Goal: Check status: Check status

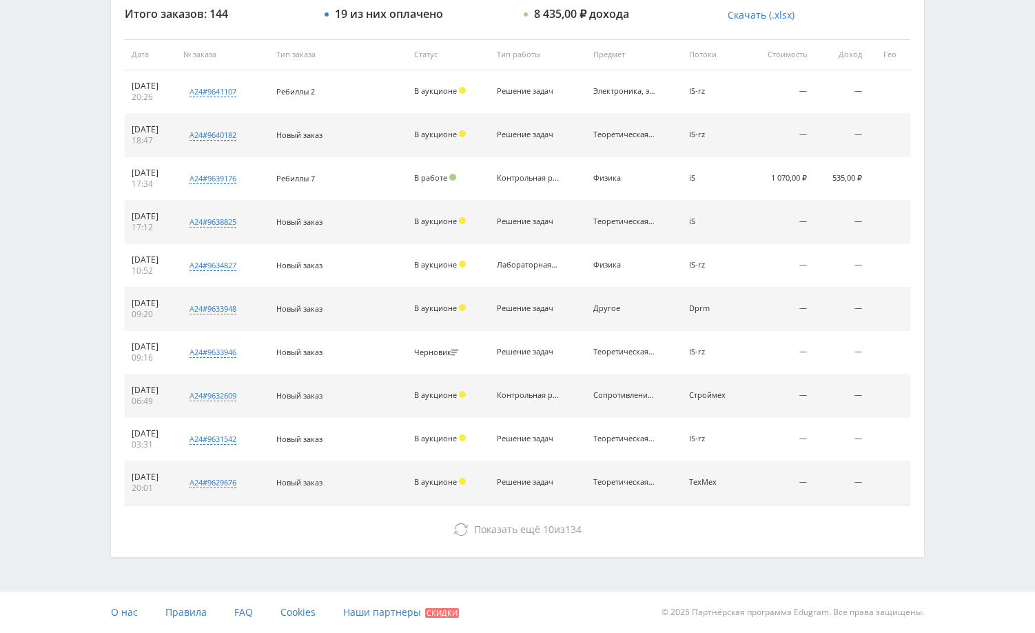
scroll to position [387, 0]
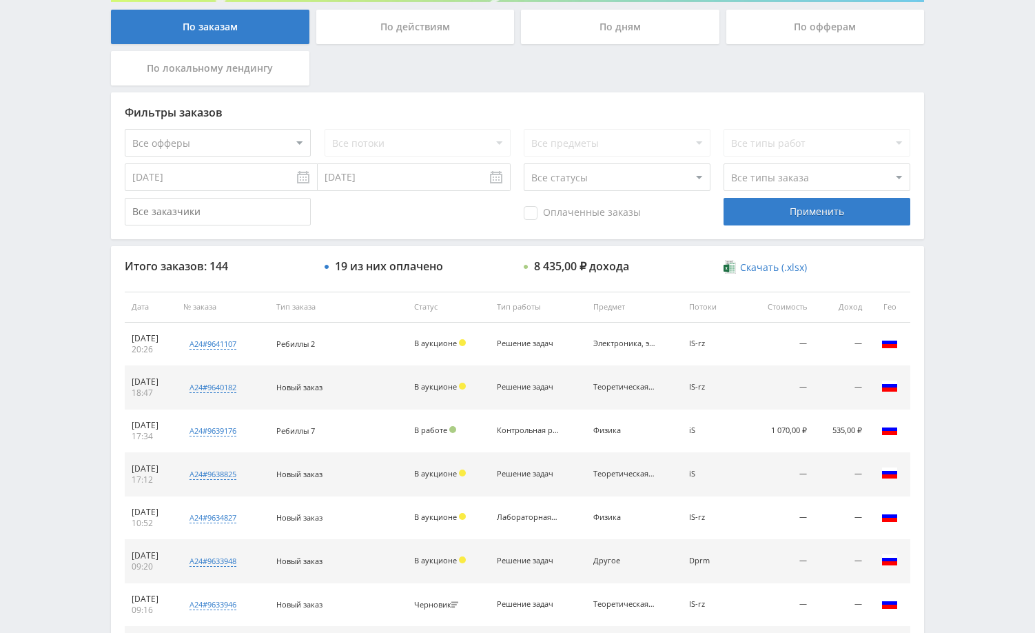
scroll to position [278, 0]
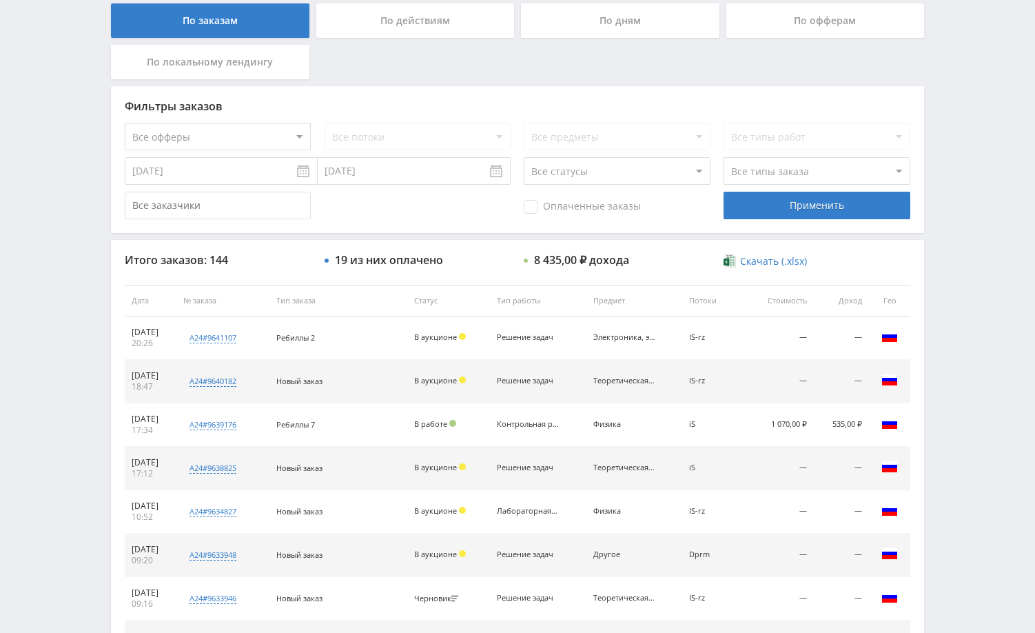
click at [948, 409] on div "Telegram-канал Инструменты База знаний Ваш менеджер: [PERSON_NAME] Online @edug…" at bounding box center [517, 300] width 1035 height 1157
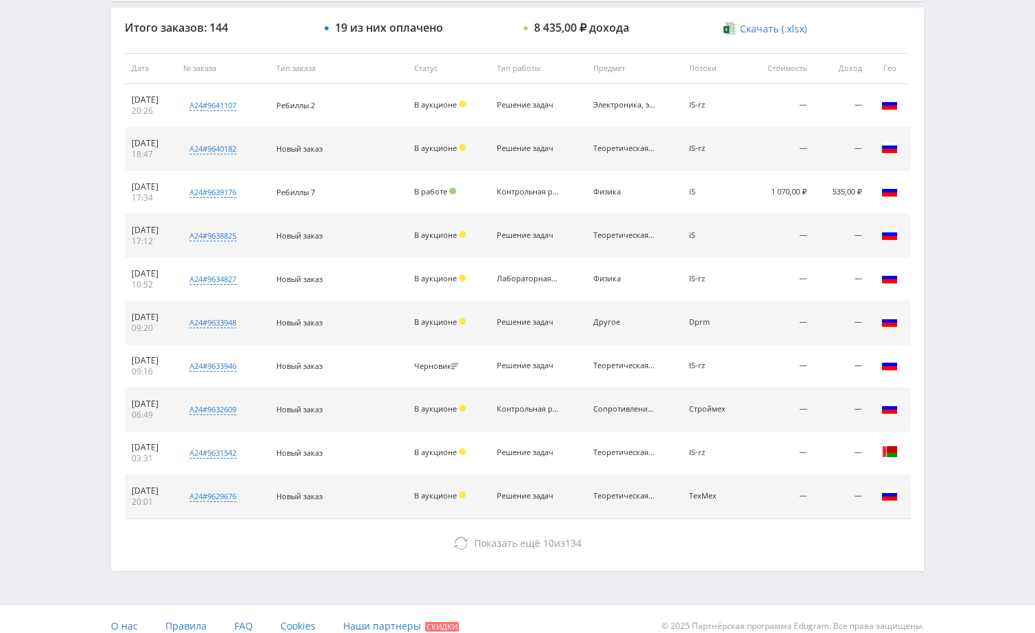
scroll to position [525, 0]
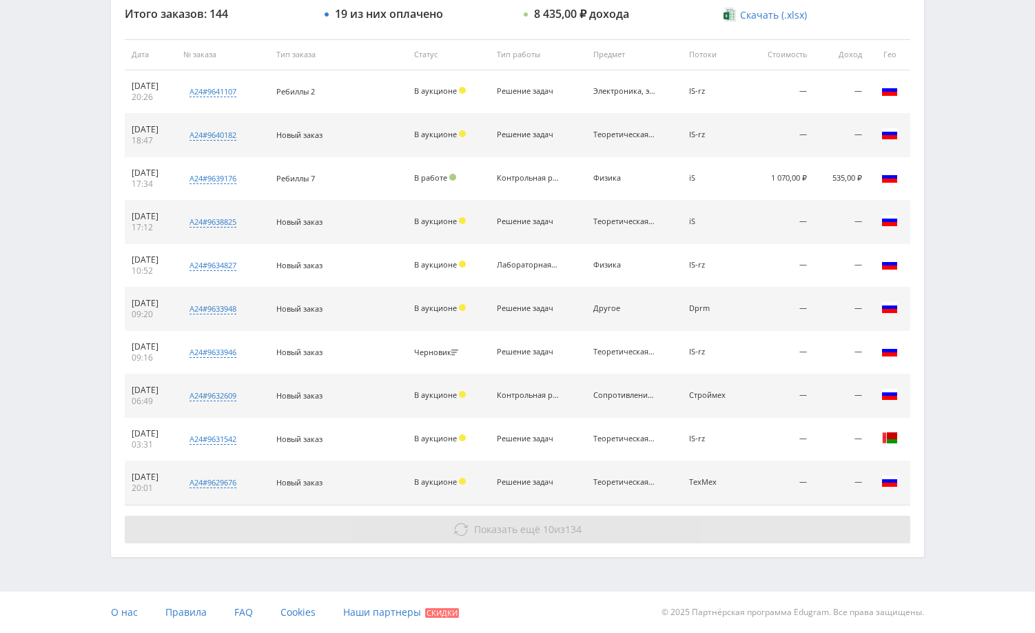
click at [797, 527] on button "Показать ещё 10 из 134" at bounding box center [518, 530] width 786 height 28
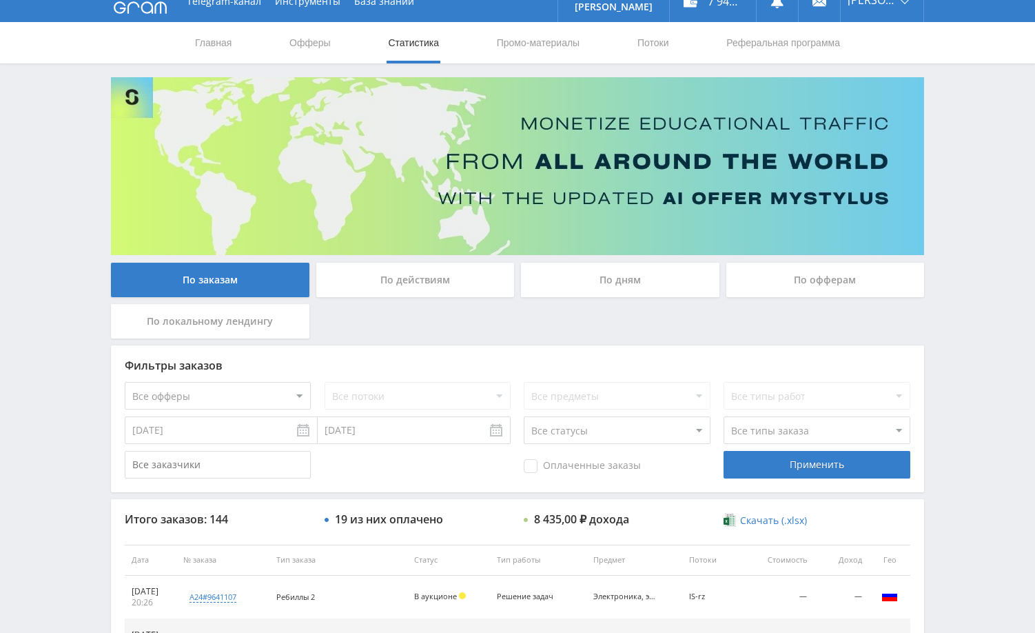
scroll to position [0, 0]
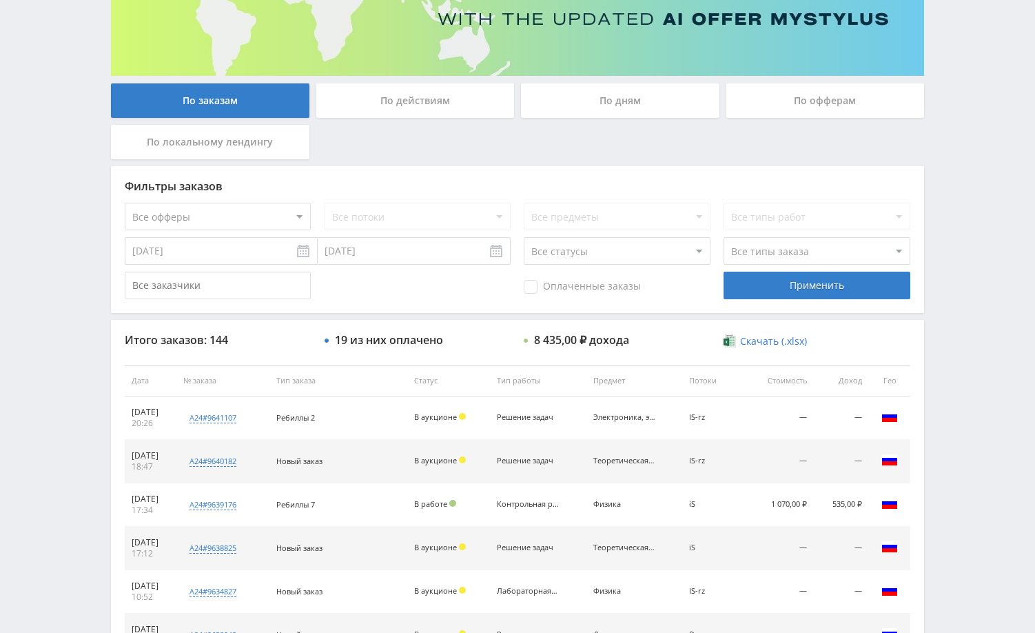
scroll to position [207, 0]
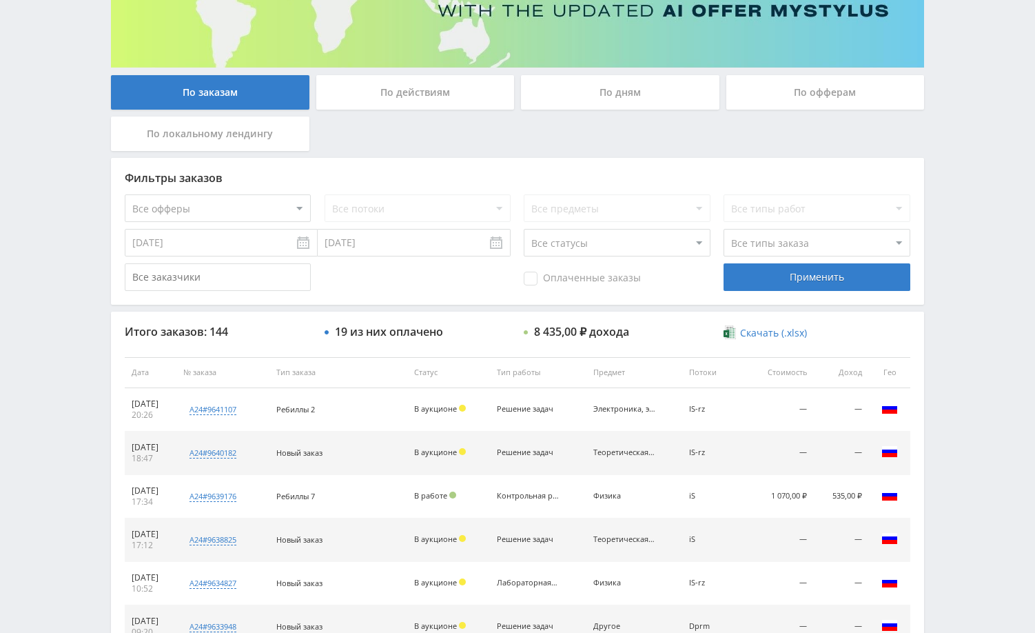
click at [245, 207] on select "Все офферы MyStylus MyStylus - Revshare Кэмп Studybay Автор24 Studybay Brazil А…" at bounding box center [218, 208] width 186 height 28
select select "1"
click at [387, 208] on select "Все потоки DMLF default iS z iS RT17 Math rt17ru default vk vk-iS iS-1 test Dpr…" at bounding box center [418, 208] width 186 height 28
select select "254283"
click at [325, 194] on select "Все потоки DMLF default iS z iS RT17 Math rt17ru default vk vk-iS iS-1 test Dpr…" at bounding box center [418, 208] width 186 height 28
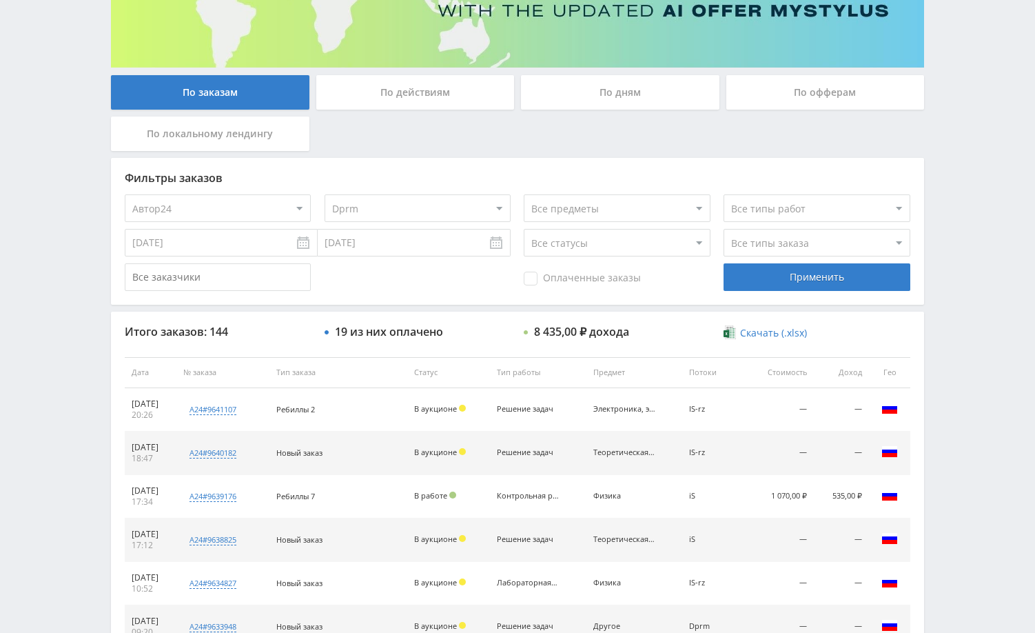
click at [979, 339] on div "Telegram-канал Инструменты База знаний Ваш менеджер: Alex Alex Online @edugram_…" at bounding box center [517, 589] width 1035 height 1592
click at [247, 249] on input "[DATE]" at bounding box center [221, 243] width 193 height 28
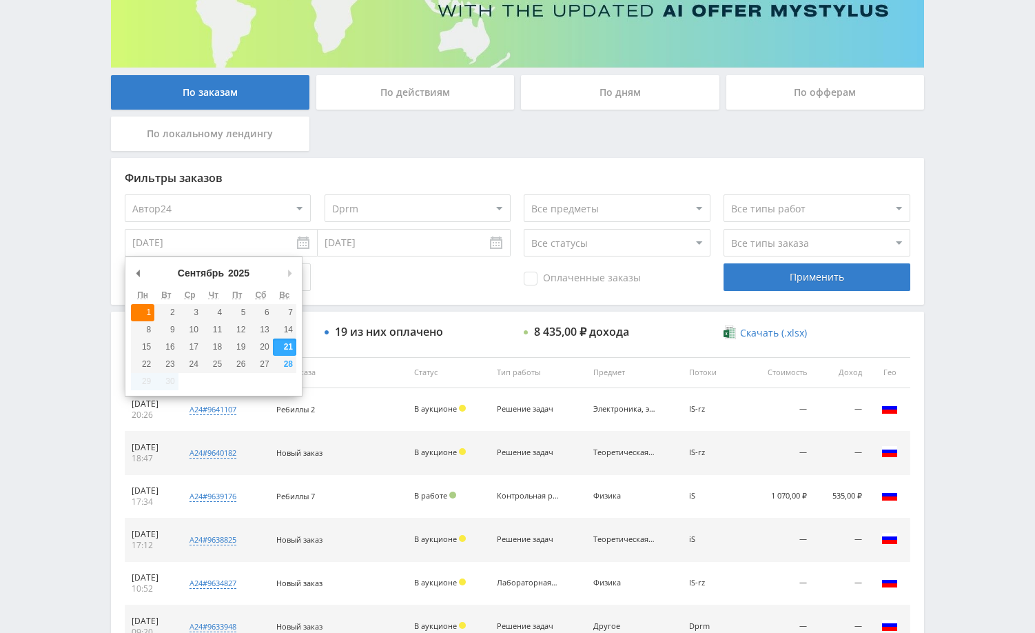
type input "[DATE]"
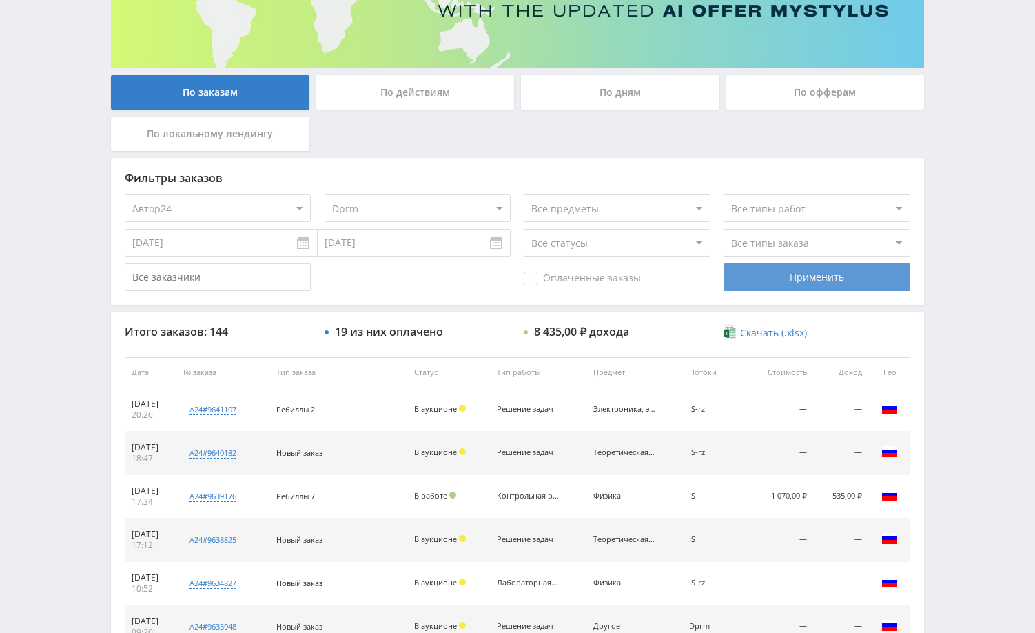
click at [772, 279] on div "Применить" at bounding box center [817, 277] width 186 height 28
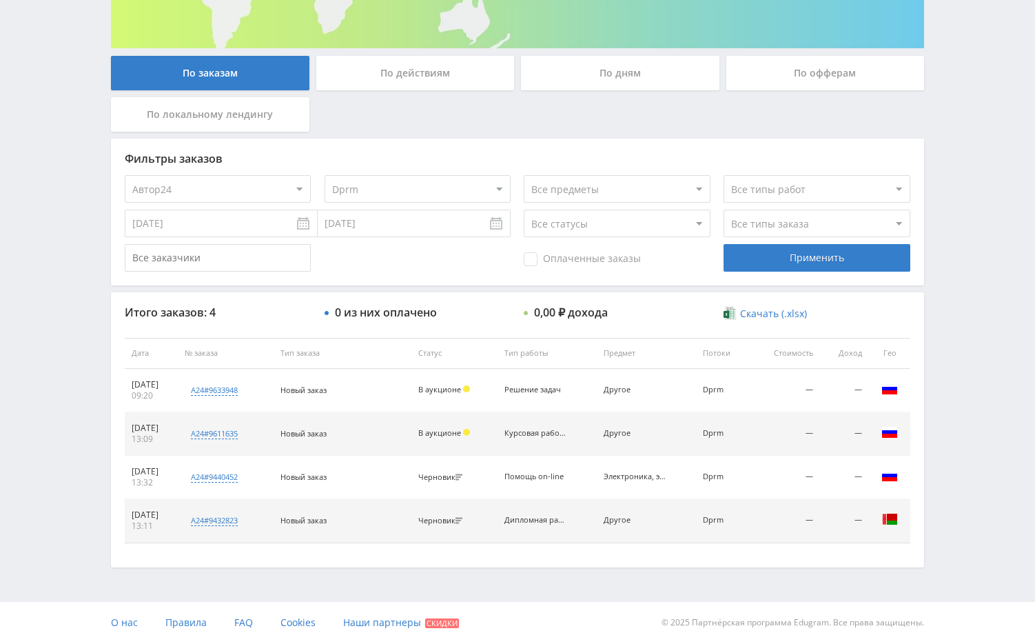
scroll to position [236, 0]
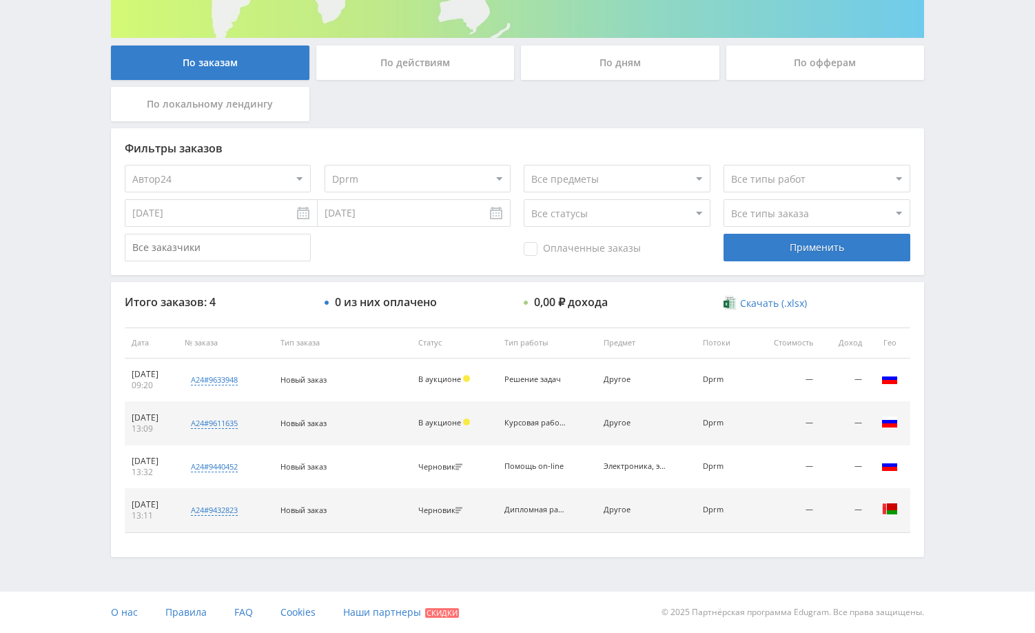
click at [941, 402] on div "Telegram-канал Инструменты База знаний Ваш менеджер: [PERSON_NAME] Online @edug…" at bounding box center [517, 198] width 1035 height 869
click at [990, 351] on div "Telegram-канал Инструменты База знаний Ваш менеджер: [PERSON_NAME] Online @edug…" at bounding box center [517, 198] width 1035 height 869
click at [1008, 338] on div "Telegram-канал Инструменты База знаний Ваш менеджер: [PERSON_NAME] Online @edug…" at bounding box center [517, 198] width 1035 height 869
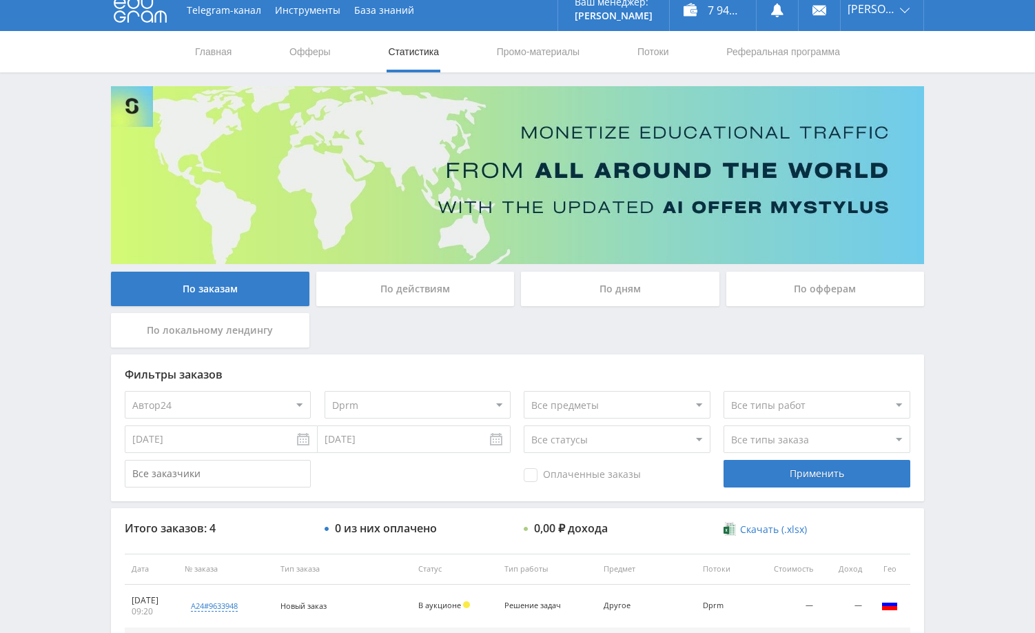
scroll to position [0, 0]
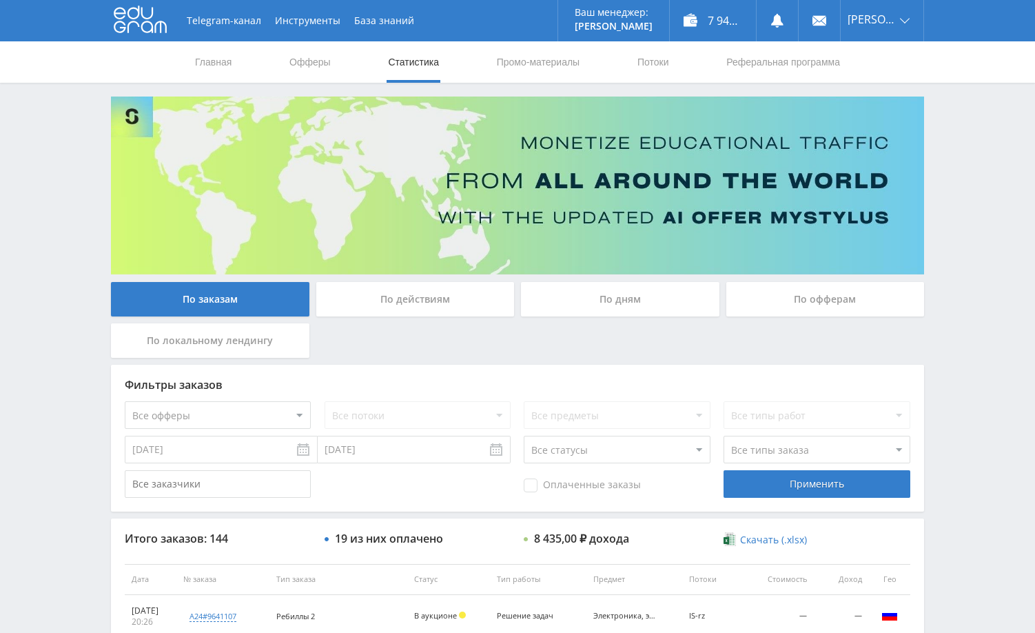
click at [967, 285] on div "Telegram-канал Инструменты База знаний Ваш менеджер: Alex Alex Online @edugram_…" at bounding box center [517, 578] width 1035 height 1157
click at [985, 253] on div "Telegram-канал Инструменты База знаний Ваш менеджер: Alex Alex Online @edugram_…" at bounding box center [517, 578] width 1035 height 1157
click at [959, 274] on div "Telegram-канал Инструменты База знаний Ваш менеджер: Alex Alex Online @edugram_…" at bounding box center [517, 578] width 1035 height 1157
click at [939, 265] on div "Telegram-канал Инструменты База знаний Ваш менеджер: Alex Alex Online @edugram_…" at bounding box center [517, 578] width 1035 height 1157
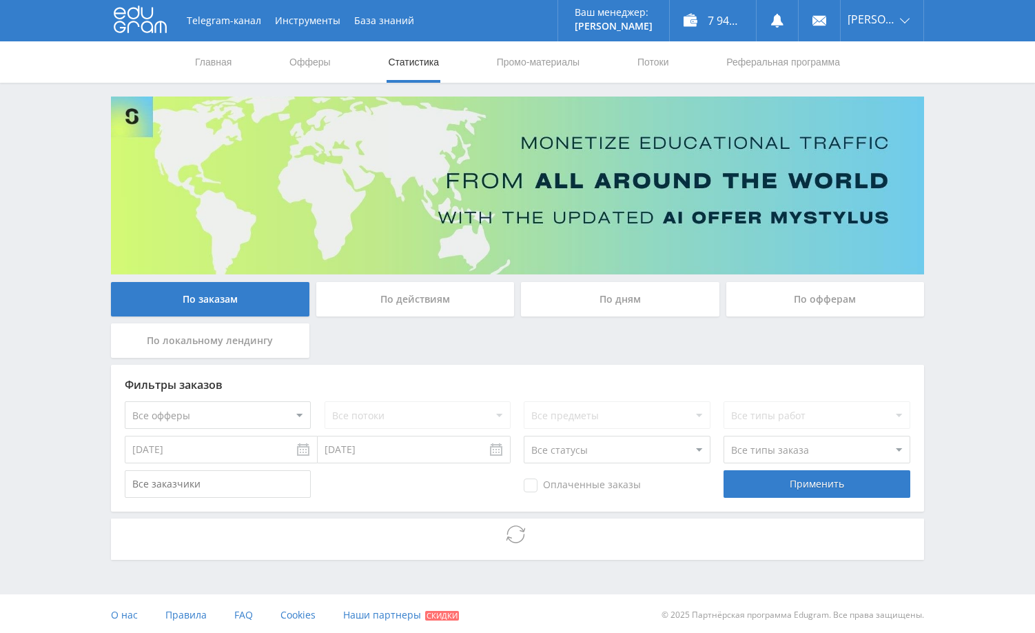
click at [977, 332] on div "Telegram-канал Инструменты База знаний Ваш менеджер: [PERSON_NAME] Online @edug…" at bounding box center [517, 318] width 1035 height 636
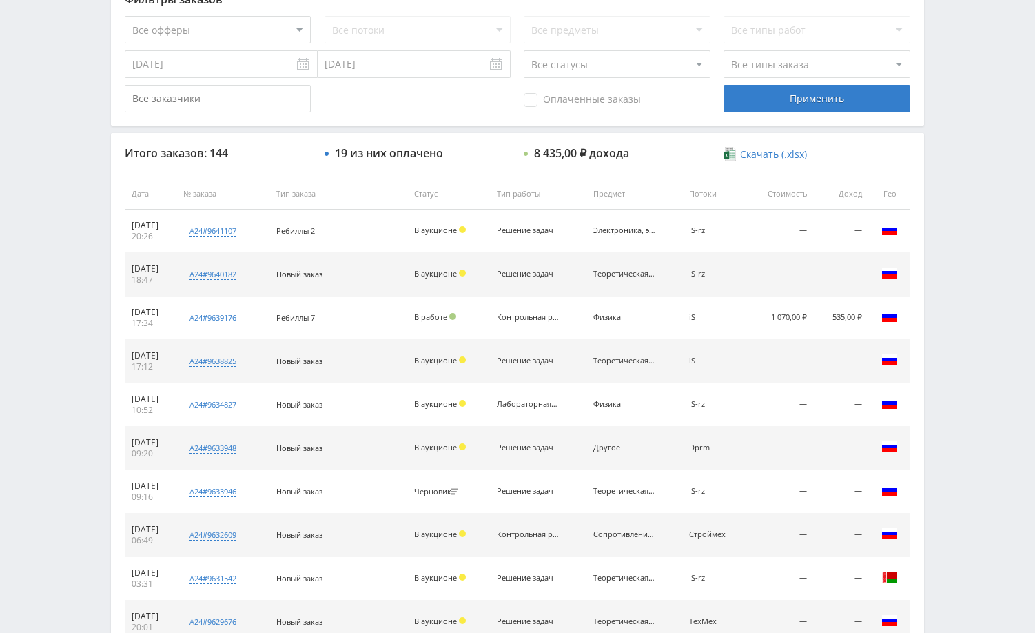
scroll to position [525, 0]
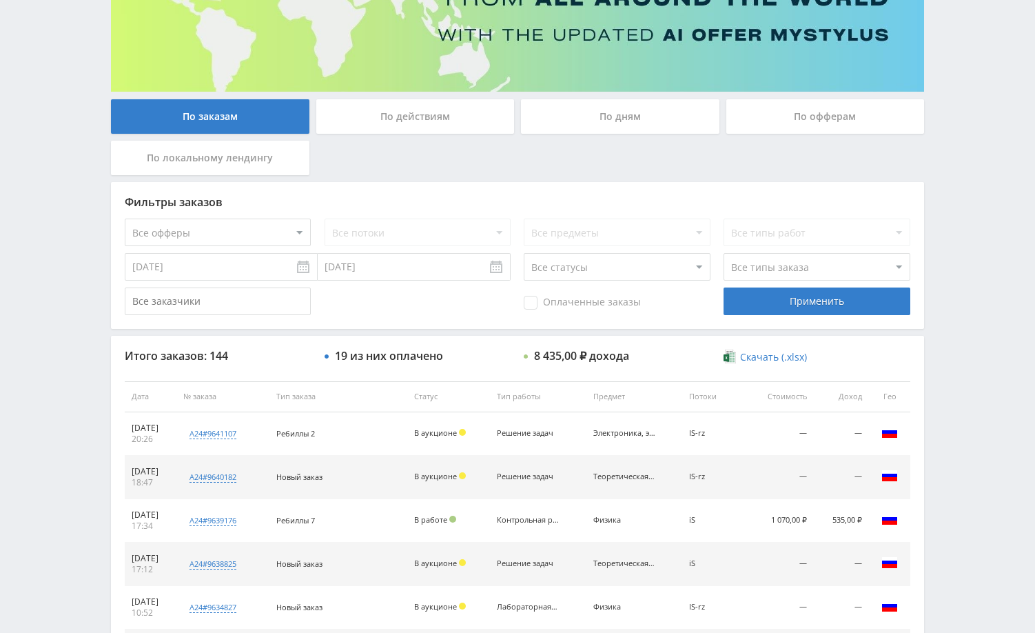
scroll to position [207, 0]
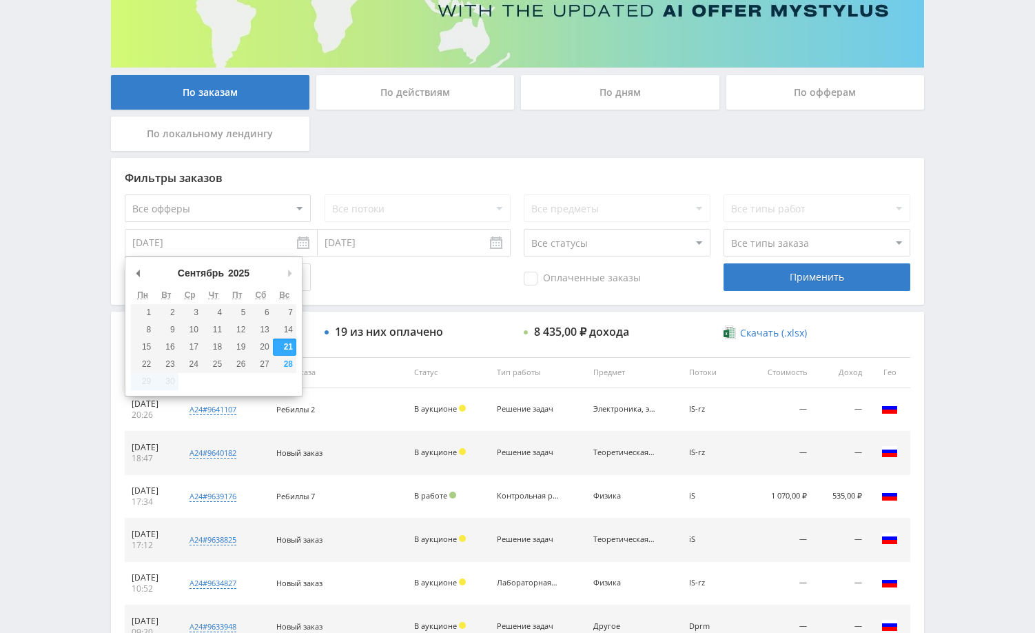
click at [258, 231] on input "[DATE]" at bounding box center [221, 243] width 193 height 28
type input "[DATE]"
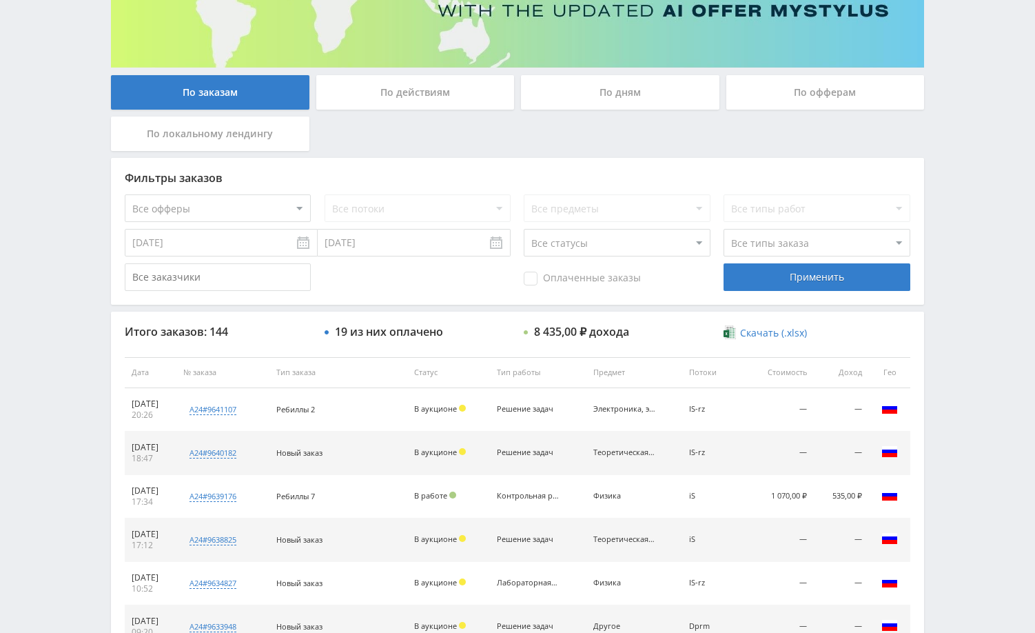
click at [241, 207] on select "Все офферы MyStylus MyStylus - Revshare Кэмп Studybay Автор24 Studybay Brazil А…" at bounding box center [218, 208] width 186 height 28
select select "1"
click at [458, 216] on select "Все потоки DMLF default iS z iS RT17 Math rt17ru default vk vk-iS iS-1 test Dpr…" at bounding box center [418, 208] width 186 height 28
click at [325, 194] on select "Все потоки DMLF default iS z iS RT17 Math rt17ru default vk vk-iS iS-1 test Dpr…" at bounding box center [418, 208] width 186 height 28
click at [796, 273] on div "Применить" at bounding box center [817, 277] width 186 height 28
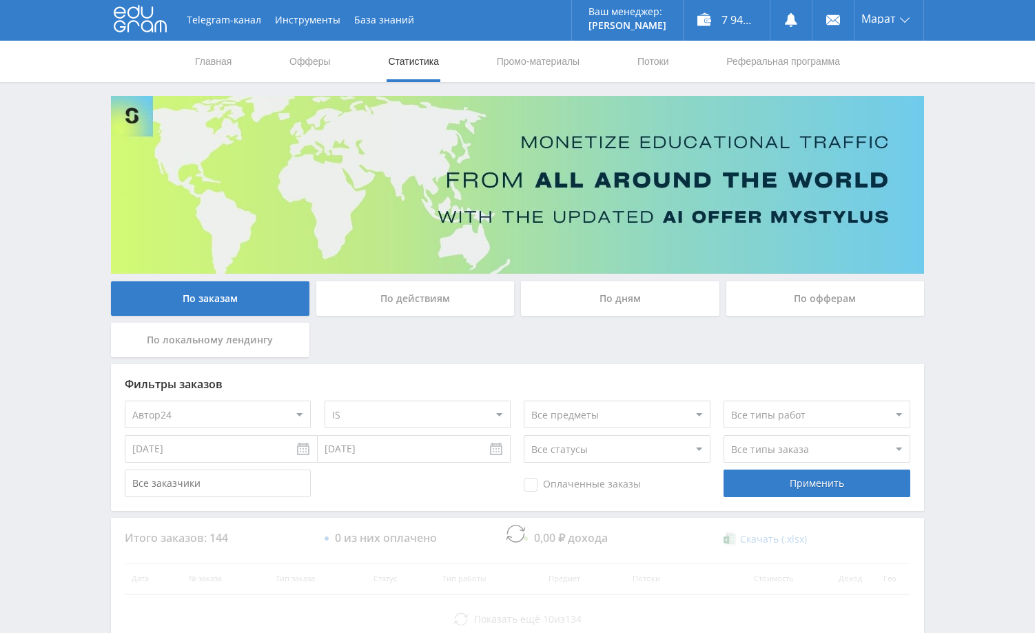
scroll to position [0, 0]
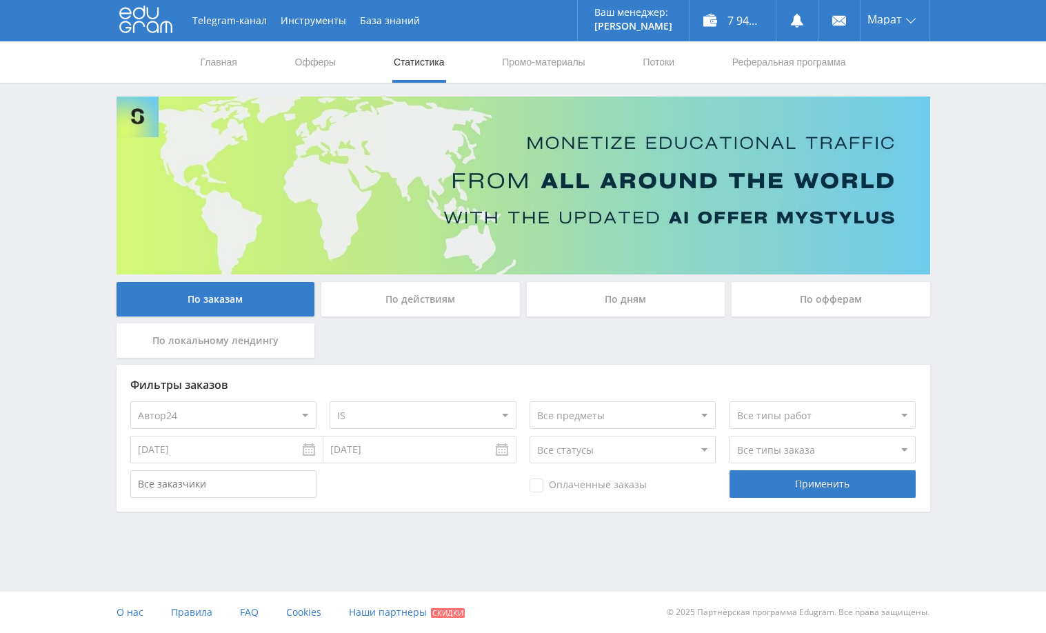
click at [482, 416] on select "Все потоки DMLF default iS z iS RT17 Math rt17ru default vk vk-iS iS-1 test Dpr…" at bounding box center [422, 415] width 186 height 28
select select "253598"
click at [329, 401] on select "Все потоки DMLF default iS z iS RT17 Math rt17ru default vk vk-iS iS-1 test Dpr…" at bounding box center [422, 415] width 186 height 28
click at [805, 485] on div "Применить" at bounding box center [822, 484] width 186 height 28
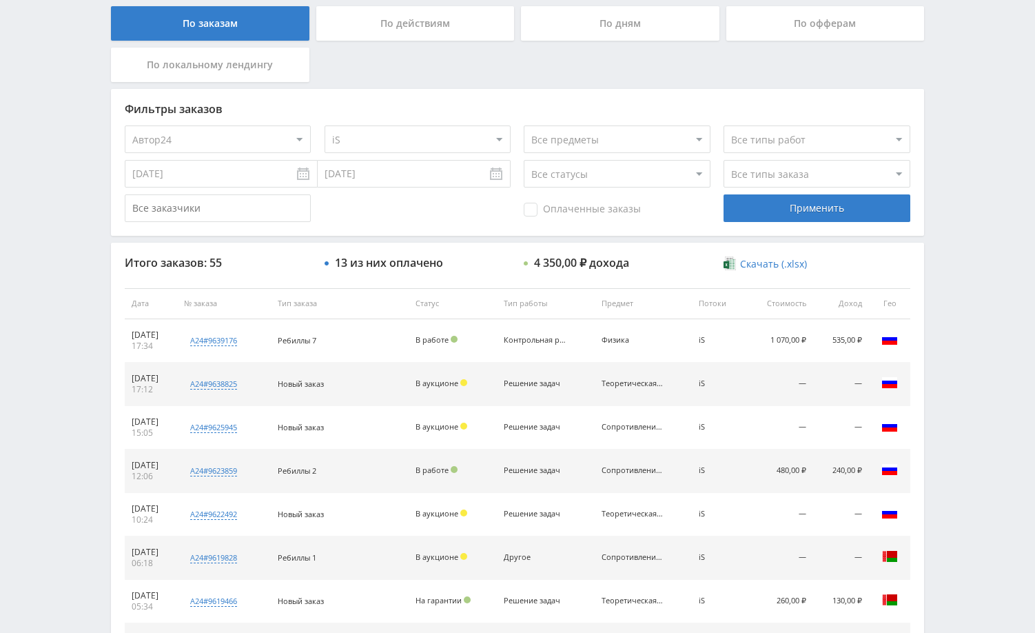
scroll to position [207, 0]
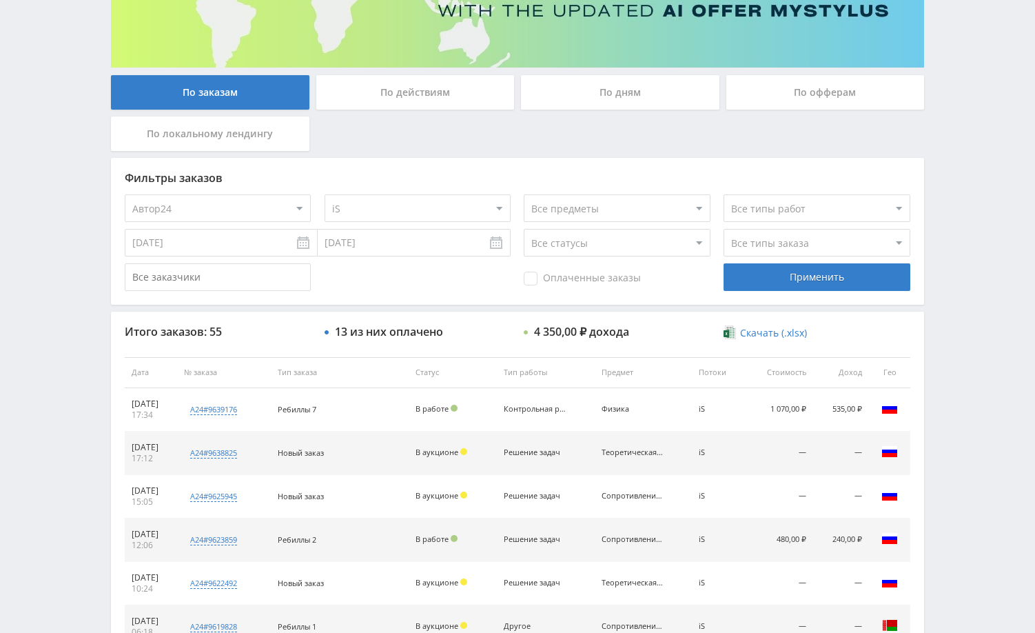
click at [960, 336] on div "Telegram-канал Инструменты База знаний Ваш менеджер: [PERSON_NAME] Online @edug…" at bounding box center [517, 371] width 1035 height 1157
click at [981, 334] on div "Telegram-канал Инструменты База знаний Ваш менеджер: [PERSON_NAME] Online @edug…" at bounding box center [517, 371] width 1035 height 1157
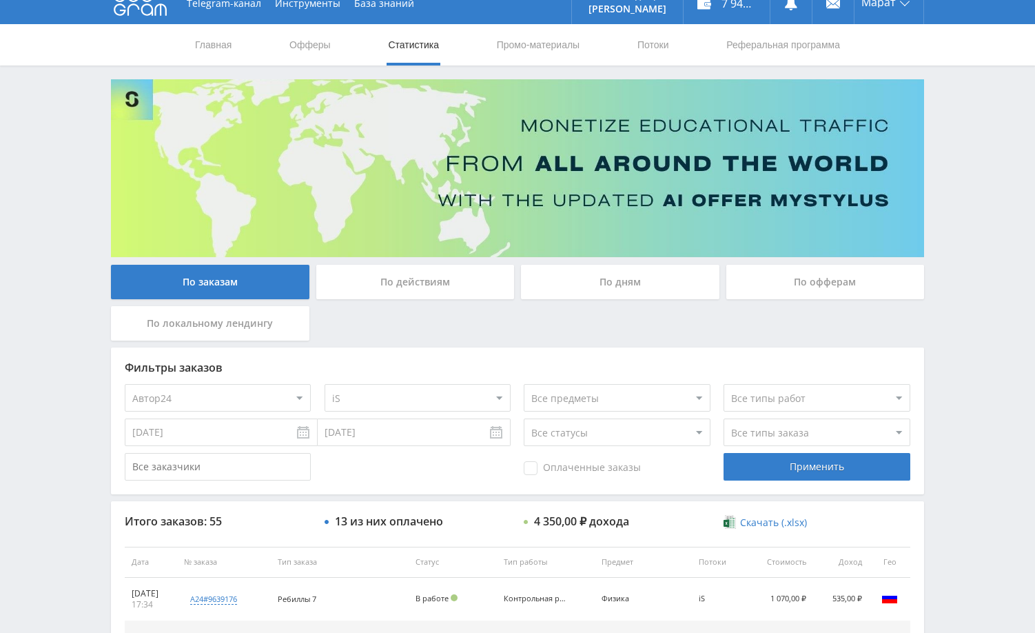
scroll to position [0, 0]
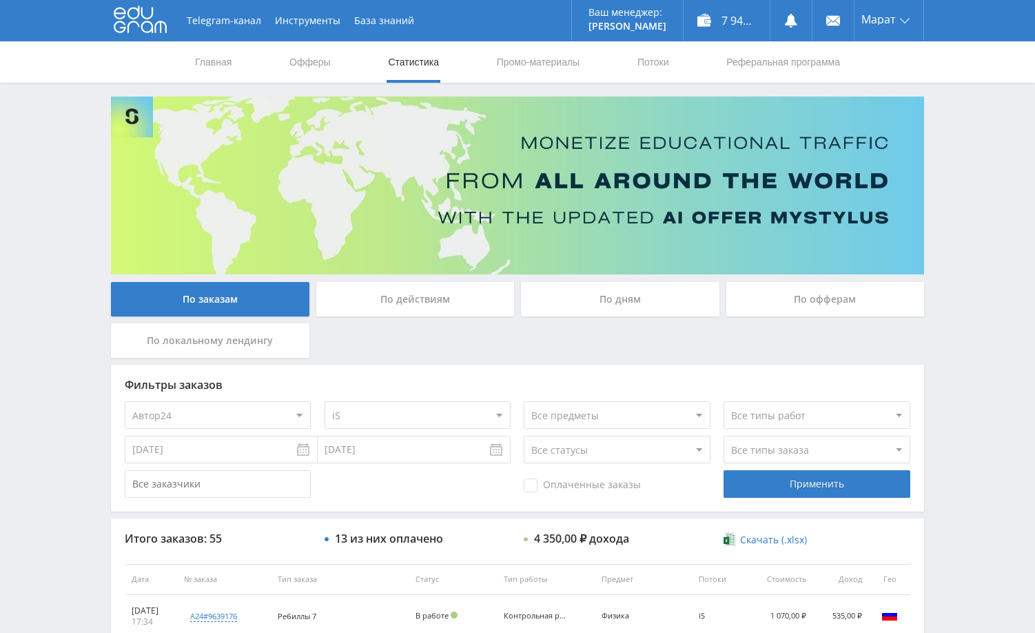
click at [993, 194] on div "Telegram-канал Инструменты База знаний Ваш менеджер: [PERSON_NAME] Online @edug…" at bounding box center [517, 578] width 1035 height 1157
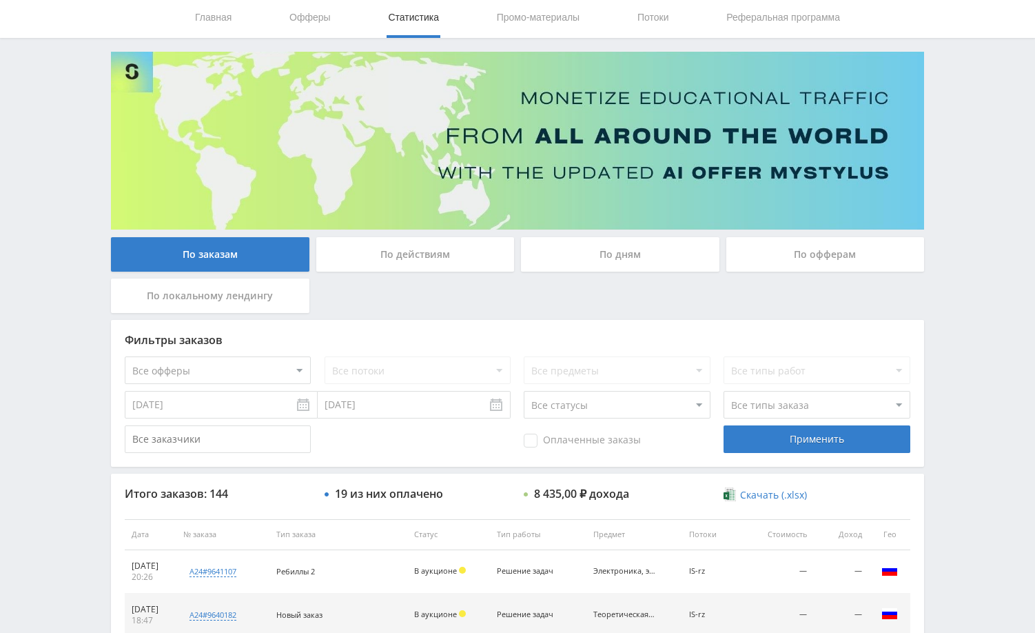
scroll to position [69, 0]
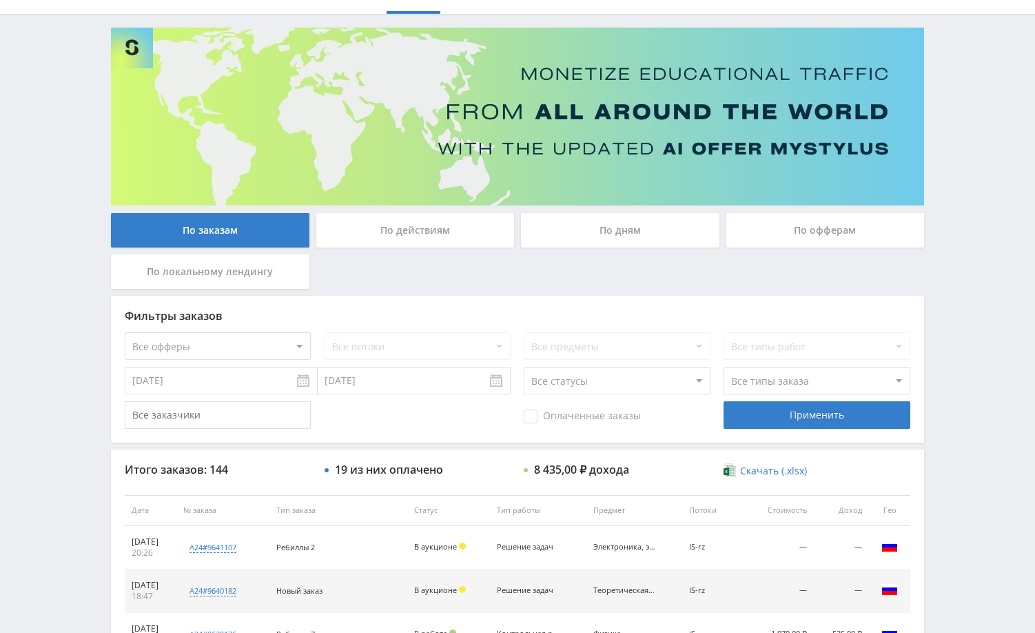
click at [249, 385] on input "[DATE]" at bounding box center [221, 381] width 193 height 28
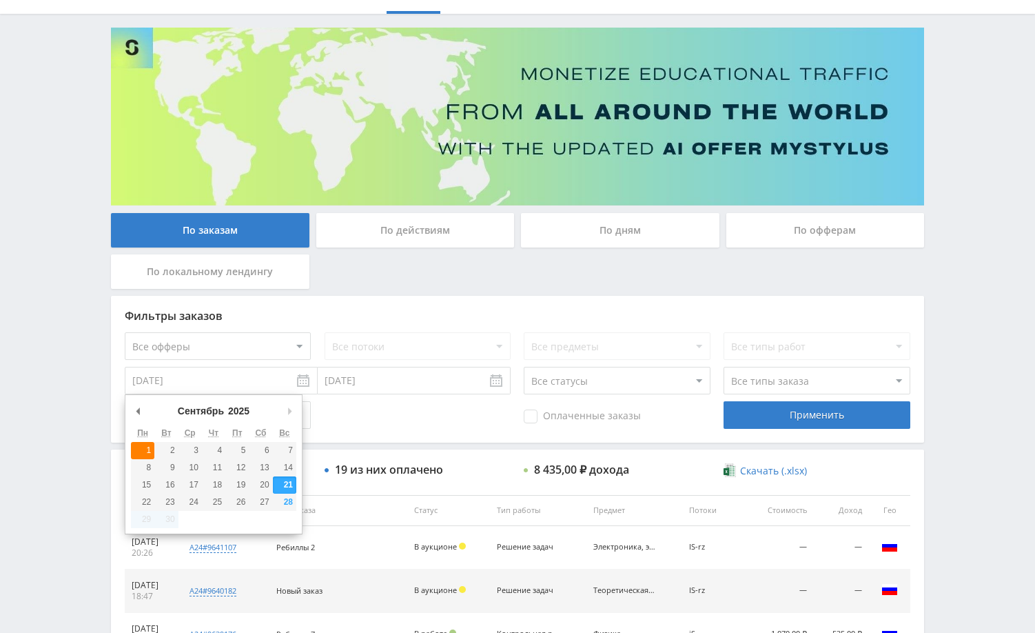
type input "01.09.2025"
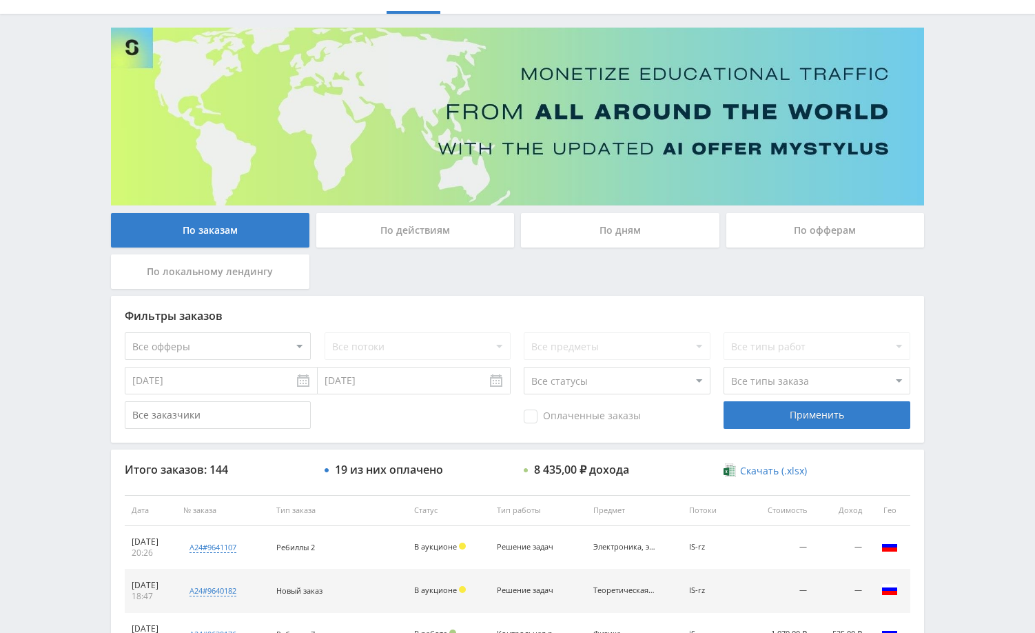
click at [232, 345] on select "Все офферы MyStylus MyStylus - Revshare Кэмп Studybay Автор24 Studybay Brazil А…" at bounding box center [218, 346] width 186 height 28
select select "1"
click at [468, 347] on select "Все потоки DMLF default iS z iS RT17 Math rt17ru default vk vk-iS iS-1 test Dpr…" at bounding box center [418, 346] width 186 height 28
select select "2173060"
click at [325, 332] on select "Все потоки DMLF default iS z iS RT17 Math rt17ru default vk vk-iS iS-1 test Dpr…" at bounding box center [418, 346] width 186 height 28
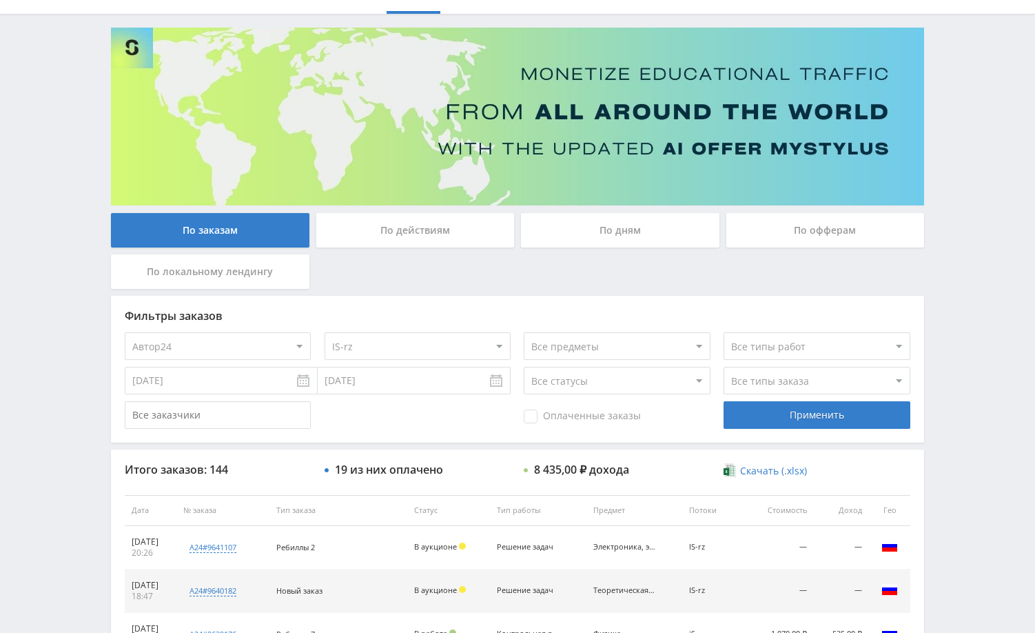
click at [961, 413] on div "Telegram-канал Инструменты База знаний Ваш менеджер: [PERSON_NAME] Online @edug…" at bounding box center [517, 509] width 1035 height 1157
click at [811, 411] on div "Применить" at bounding box center [817, 415] width 186 height 28
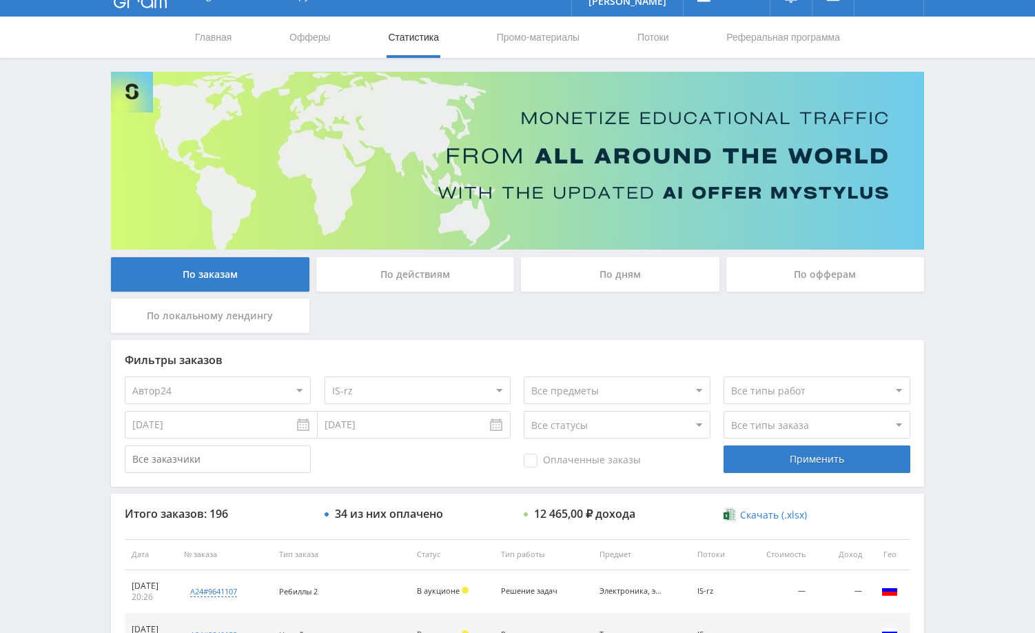
scroll to position [0, 0]
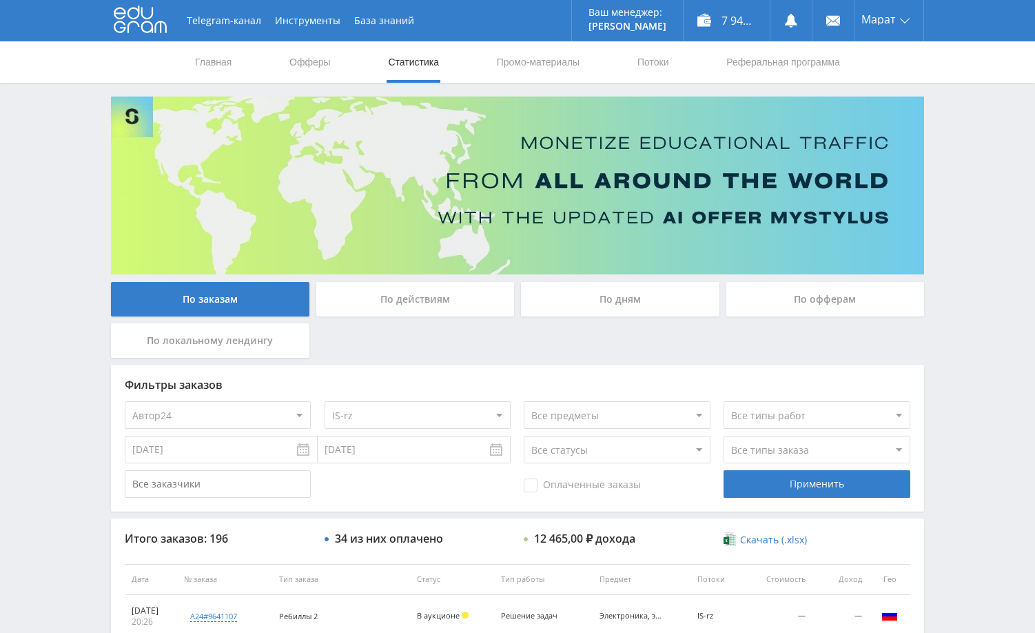
click at [984, 272] on div "Telegram-канал Инструменты База знаний Ваш менеджер: [PERSON_NAME] Online @edug…" at bounding box center [517, 578] width 1035 height 1157
click at [986, 248] on div "Telegram-канал Инструменты База знаний Ваш менеджер: [PERSON_NAME] Online @edug…" at bounding box center [517, 578] width 1035 height 1157
click at [984, 243] on div "Telegram-канал Инструменты База знаний Ваш менеджер: [PERSON_NAME] Online @edug…" at bounding box center [517, 578] width 1035 height 1157
click at [957, 346] on div "Telegram-канал Инструменты База знаний Ваш менеджер: [PERSON_NAME] Online @edug…" at bounding box center [517, 578] width 1035 height 1157
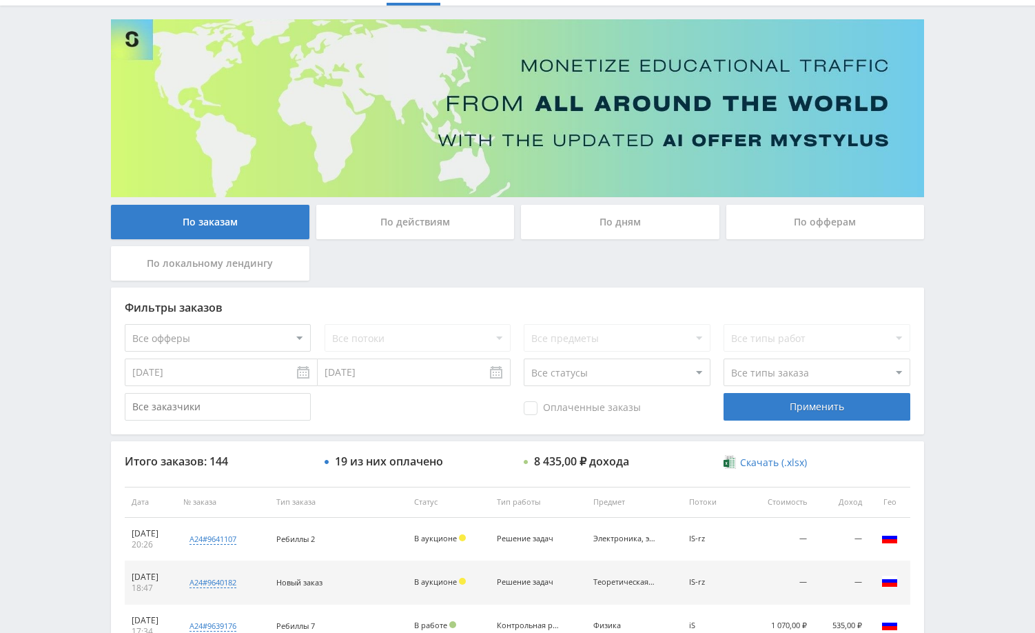
scroll to position [276, 0]
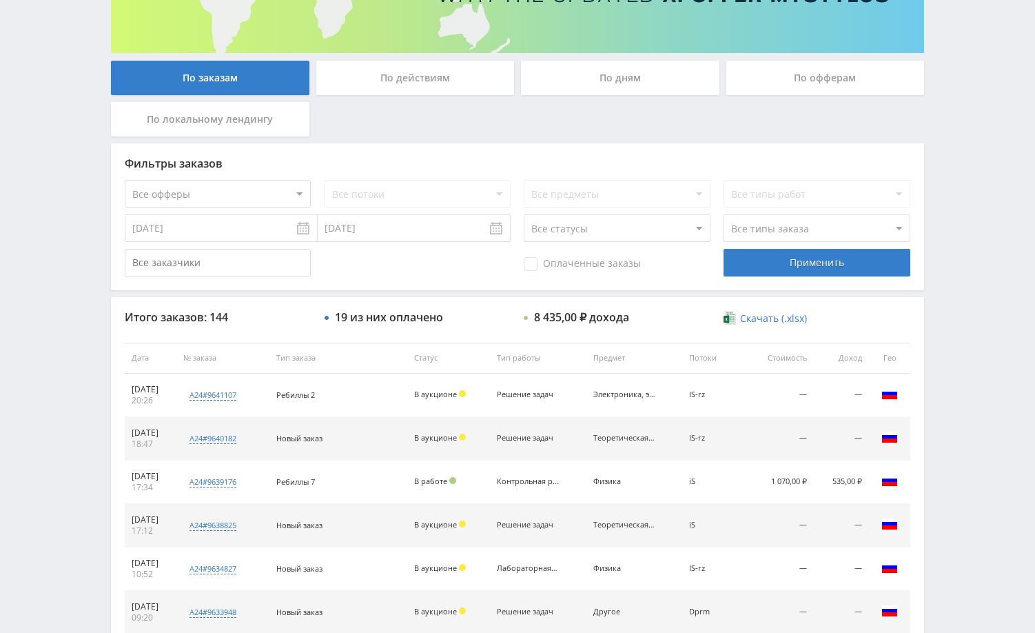
scroll to position [276, 0]
